Goal: Find specific page/section

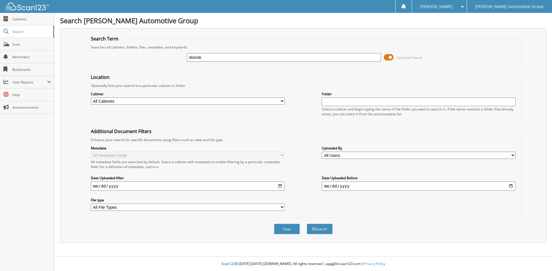
type input "doorak"
click at [306, 224] on button "Search" at bounding box center [319, 229] width 26 height 11
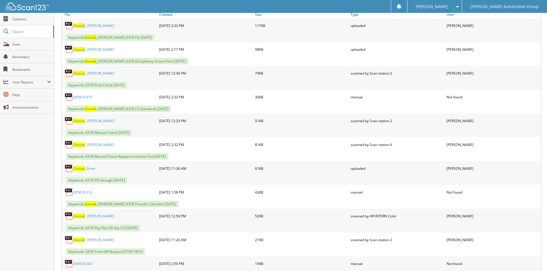
scroll to position [201, 0]
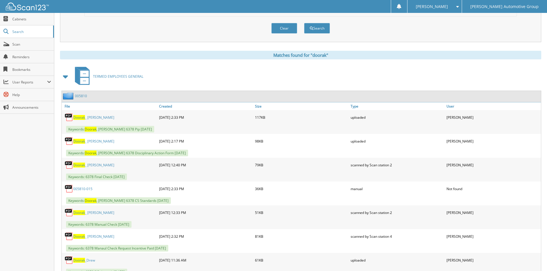
click at [82, 97] on link "005810" at bounding box center [81, 96] width 12 height 5
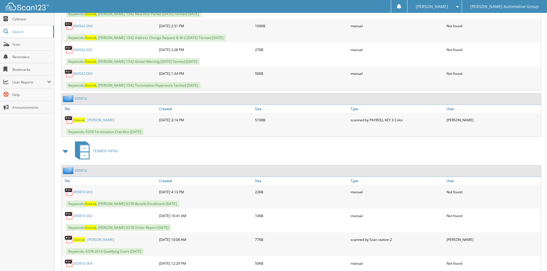
scroll to position [1580, 0]
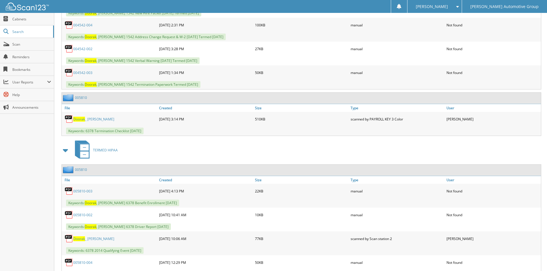
click at [77, 96] on link "005810" at bounding box center [81, 97] width 12 height 5
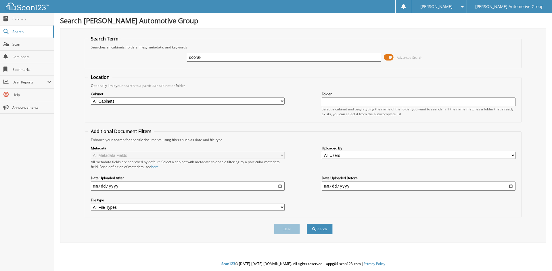
click at [190, 60] on input "doorak" at bounding box center [284, 57] width 194 height 9
click at [188, 58] on input "doorak" at bounding box center [284, 57] width 194 height 9
click at [318, 226] on button "Search" at bounding box center [319, 229] width 26 height 11
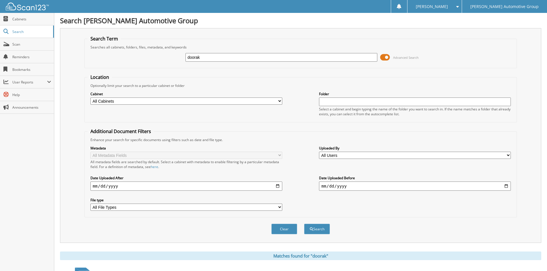
scroll to position [172, 0]
